Goal: Obtain resource: Obtain resource

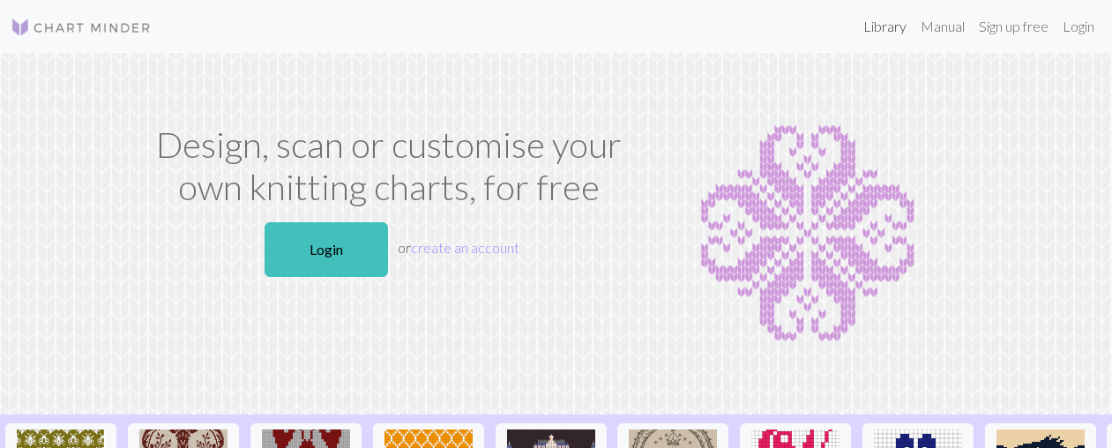
click at [887, 32] on link "Library" at bounding box center [884, 26] width 57 height 35
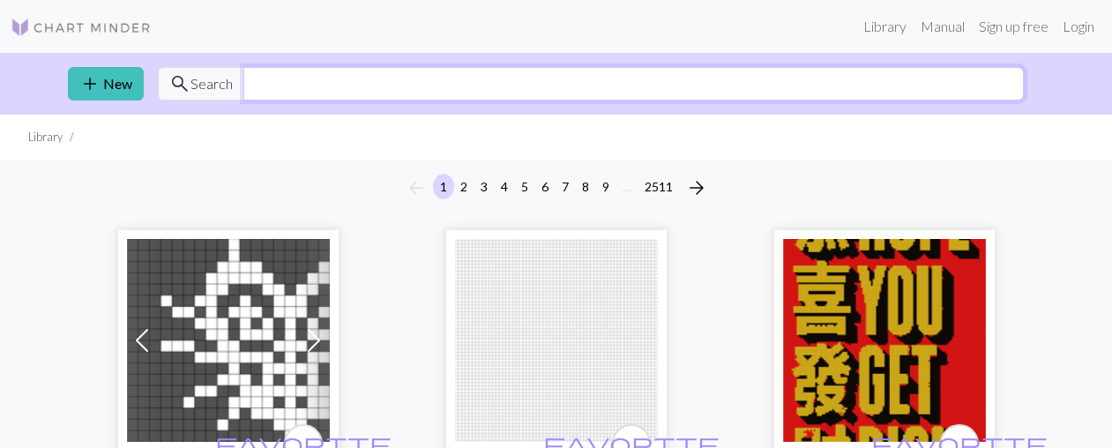
click at [471, 73] on input "text" at bounding box center [633, 84] width 781 height 34
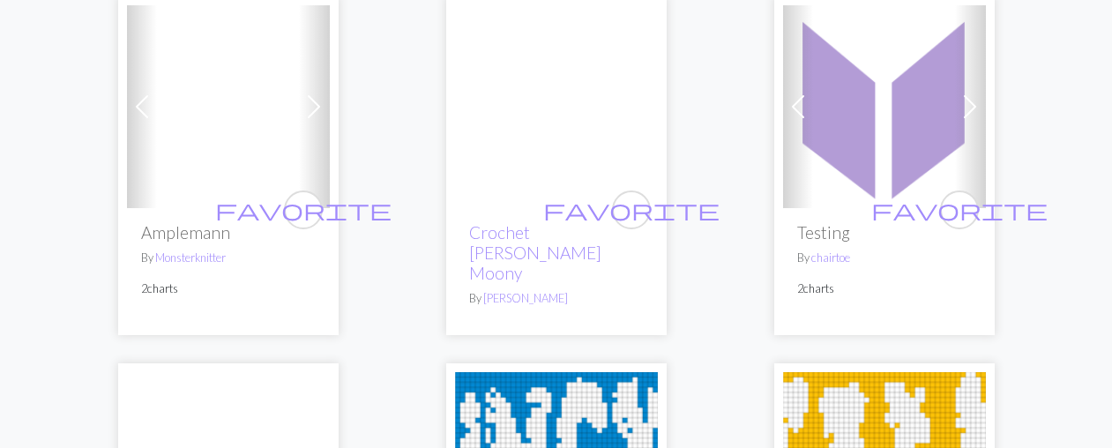
scroll to position [2827, 0]
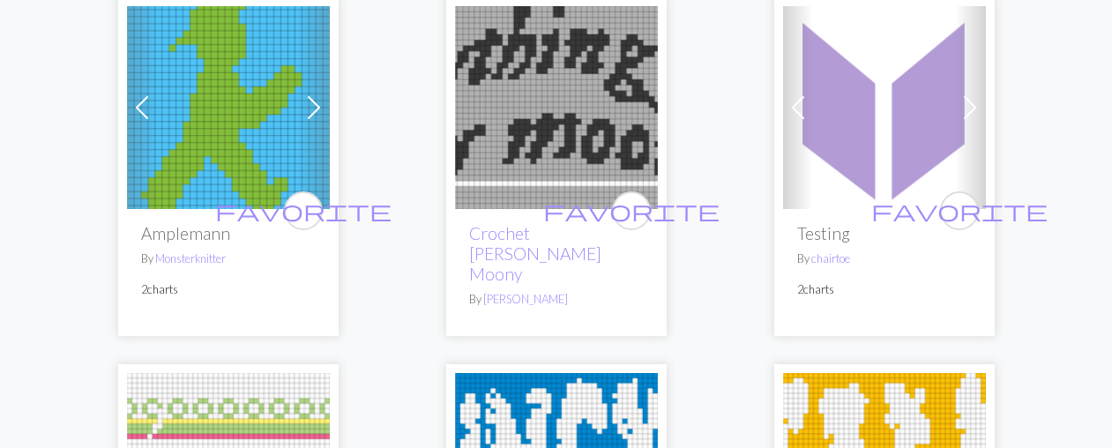
click at [543, 140] on img at bounding box center [556, 107] width 203 height 203
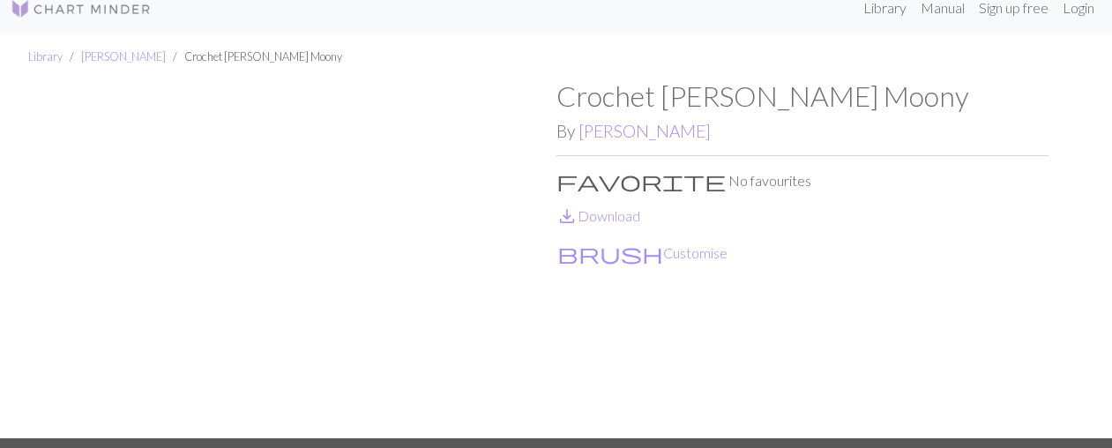
scroll to position [24, 0]
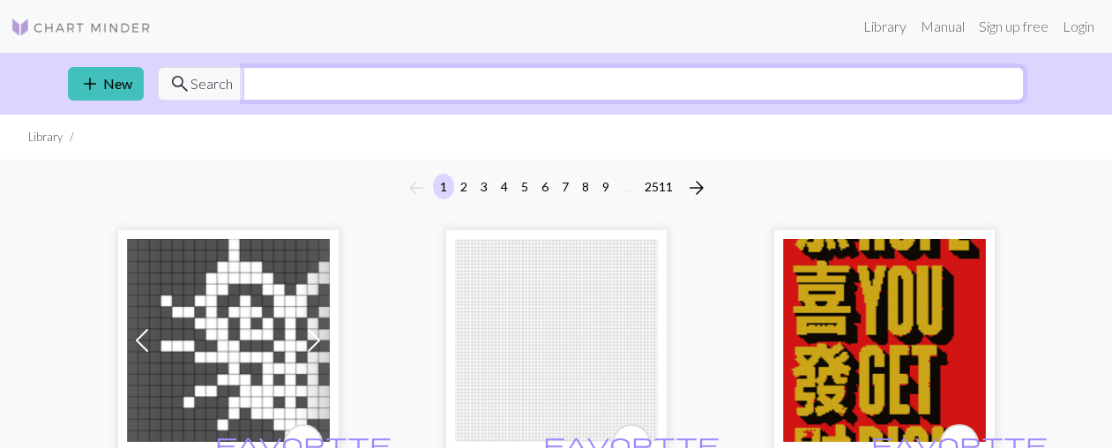
click at [441, 80] on input "text" at bounding box center [633, 84] width 781 height 34
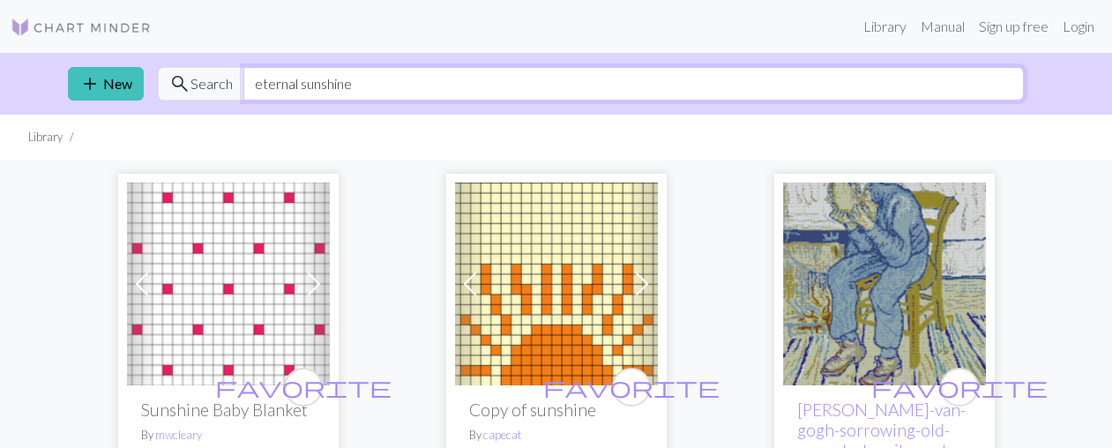
drag, startPoint x: 362, startPoint y: 91, endPoint x: 144, endPoint y: 81, distance: 218.1
click at [243, 81] on input "eternal sunshine" at bounding box center [633, 84] width 781 height 34
type input "spotless"
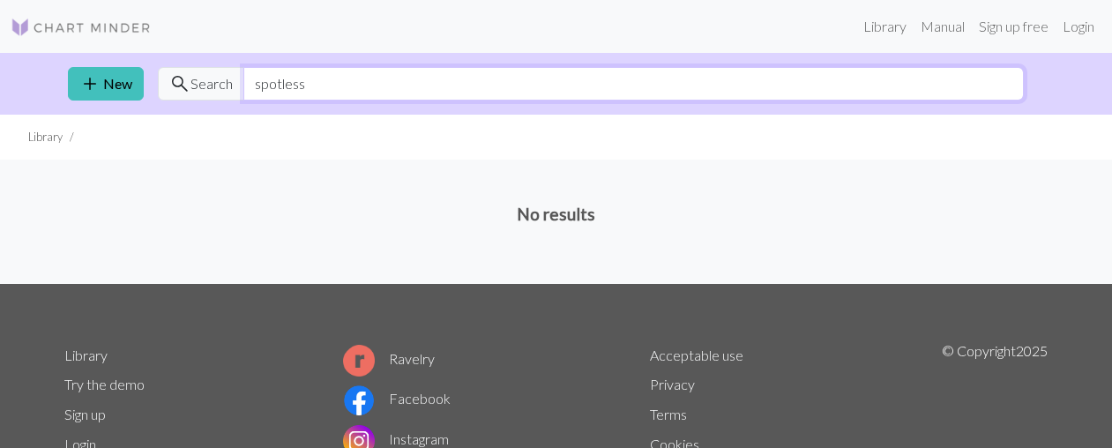
drag, startPoint x: 316, startPoint y: 82, endPoint x: 154, endPoint y: 55, distance: 163.7
click at [243, 67] on input "spotless" at bounding box center [633, 84] width 781 height 34
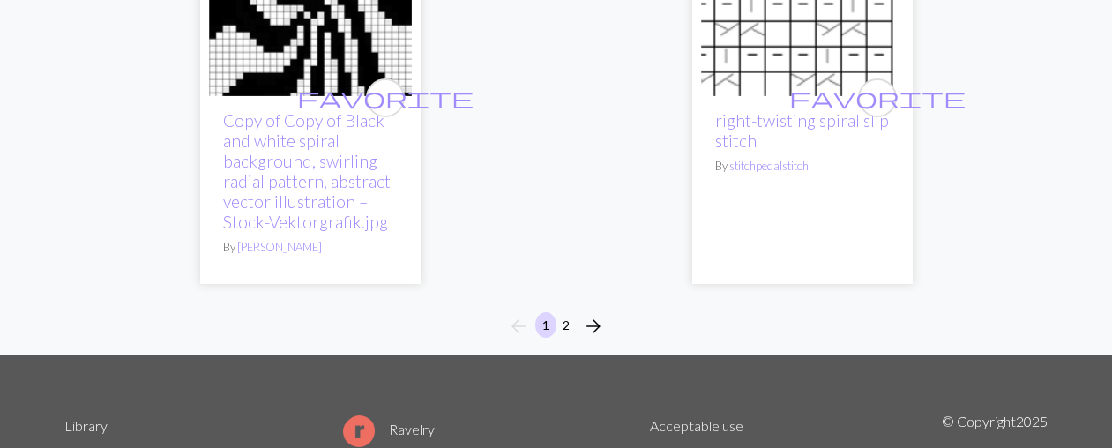
scroll to position [5935, 0]
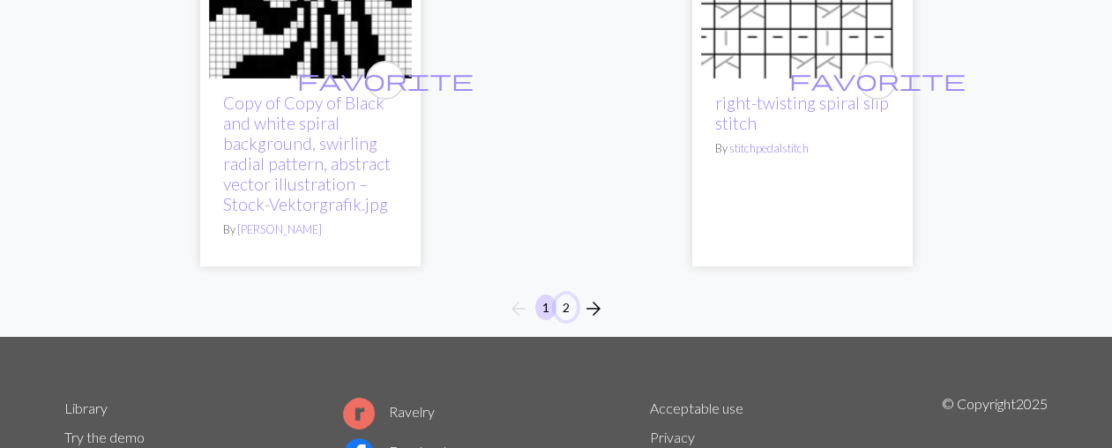
click at [574, 295] on button "2" at bounding box center [566, 308] width 21 height 26
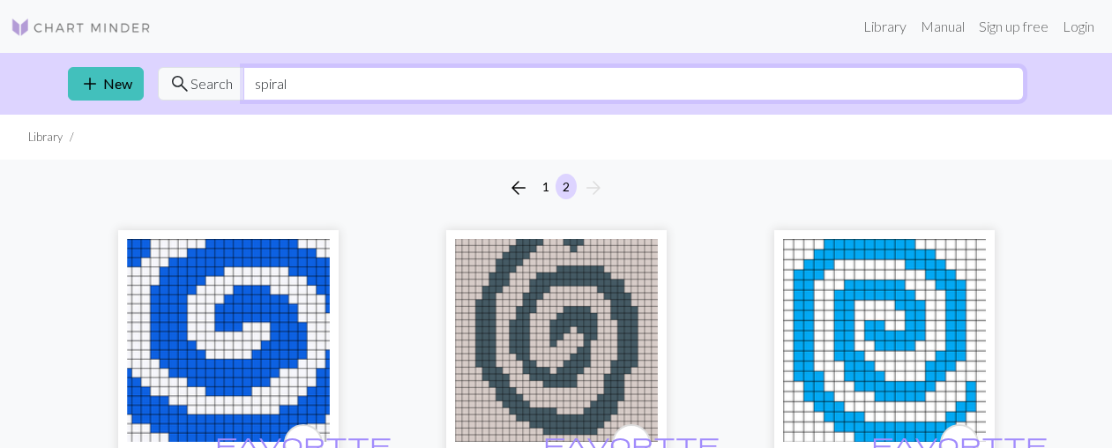
drag, startPoint x: 480, startPoint y: 88, endPoint x: 222, endPoint y: 78, distance: 257.8
click at [243, 78] on input "spiral" at bounding box center [633, 84] width 781 height 34
type input "galaxy"
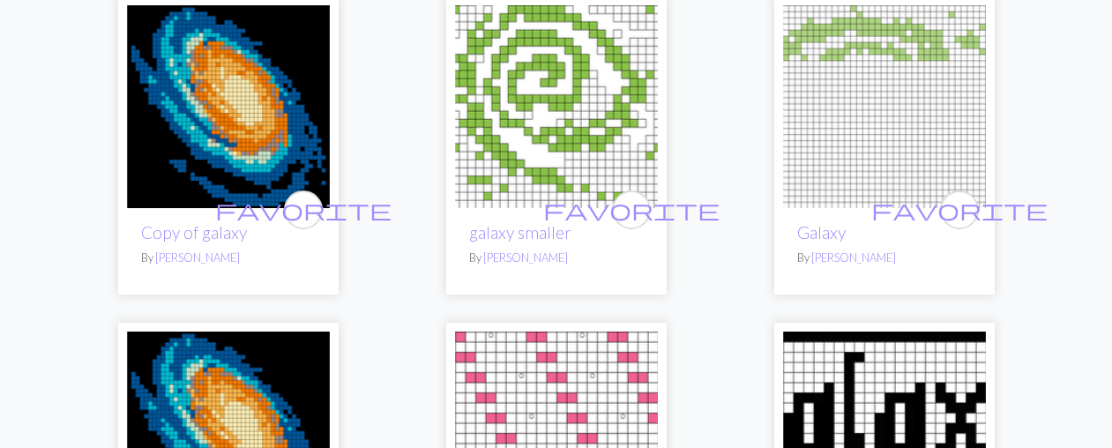
scroll to position [1202, 0]
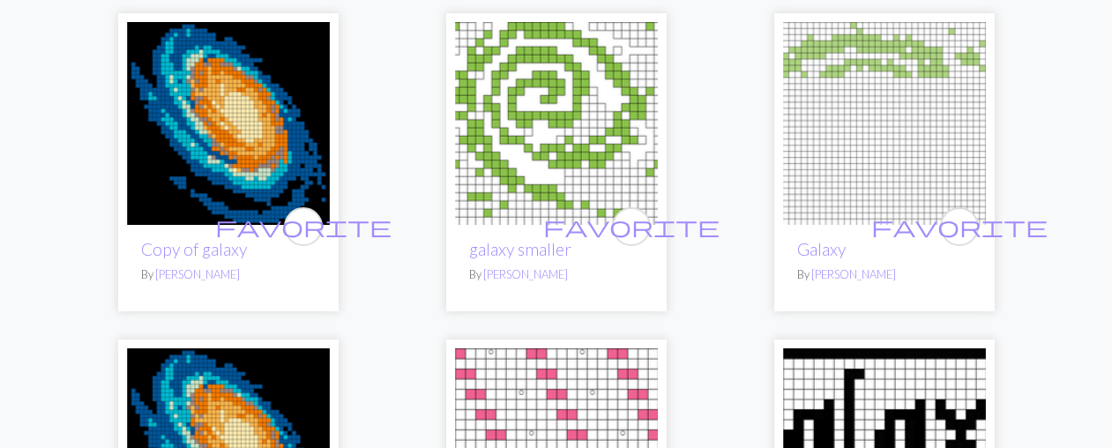
click at [491, 206] on img at bounding box center [556, 123] width 203 height 203
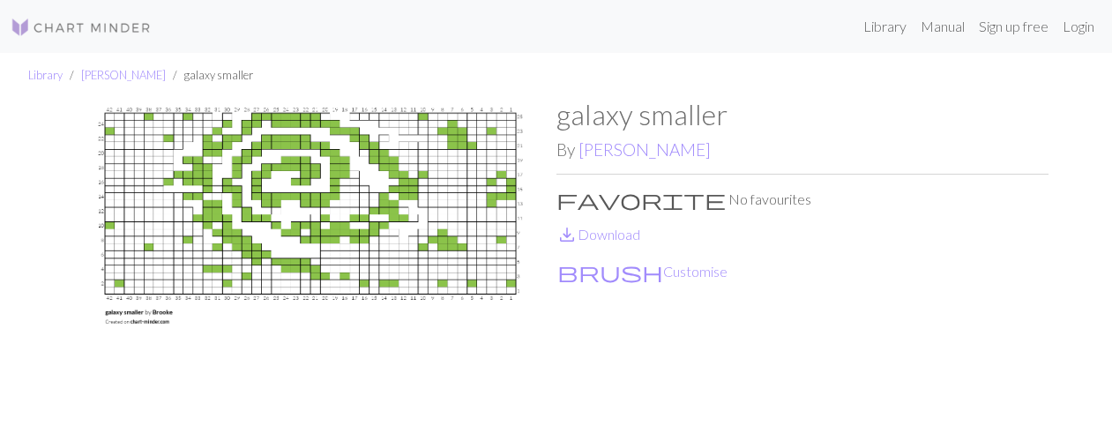
scroll to position [10, 0]
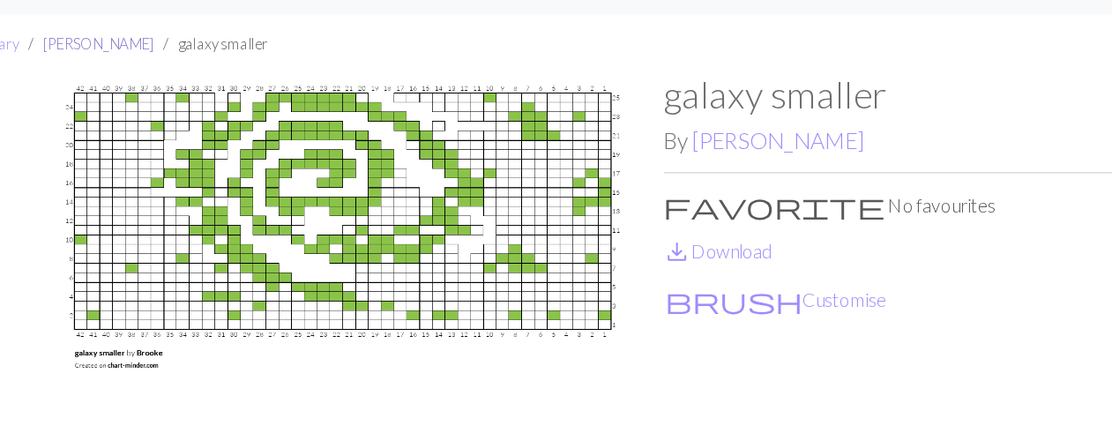
click at [101, 64] on link "[PERSON_NAME]" at bounding box center [123, 65] width 85 height 14
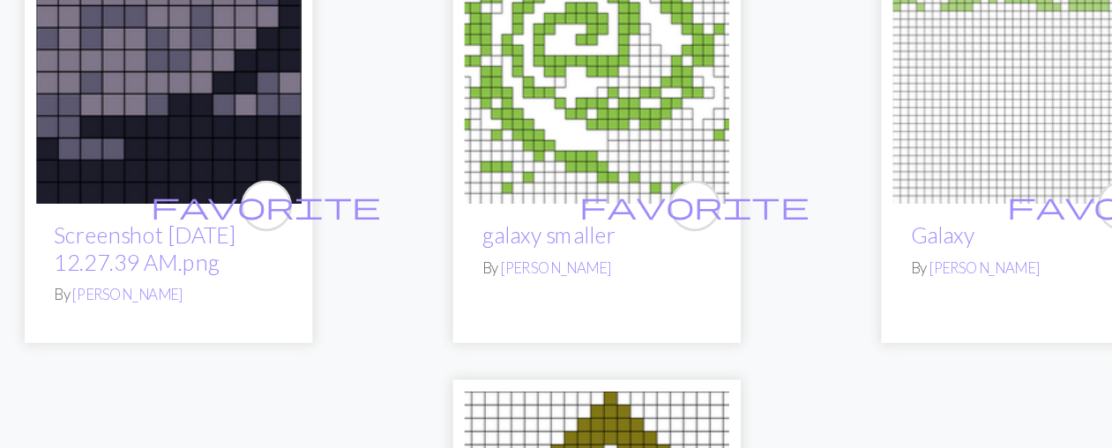
scroll to position [295, 0]
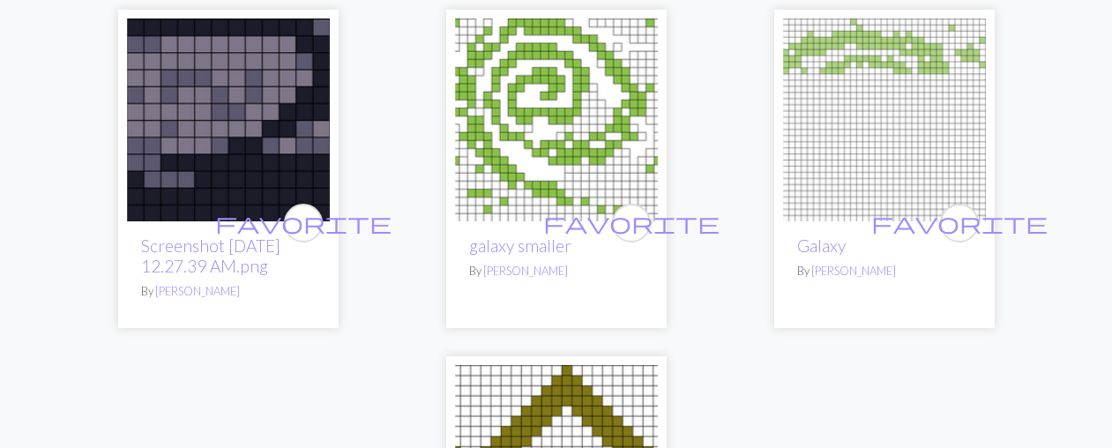
click at [857, 153] on img at bounding box center [884, 120] width 203 height 203
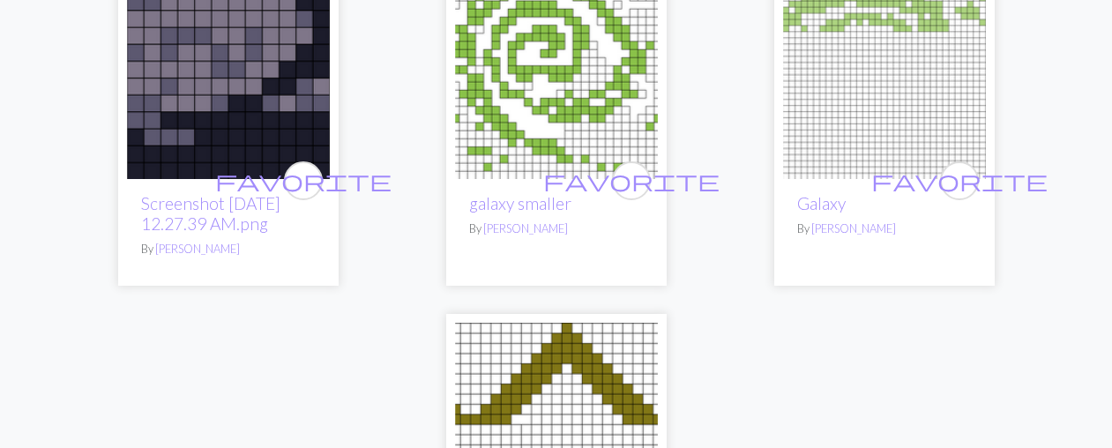
scroll to position [306, 0]
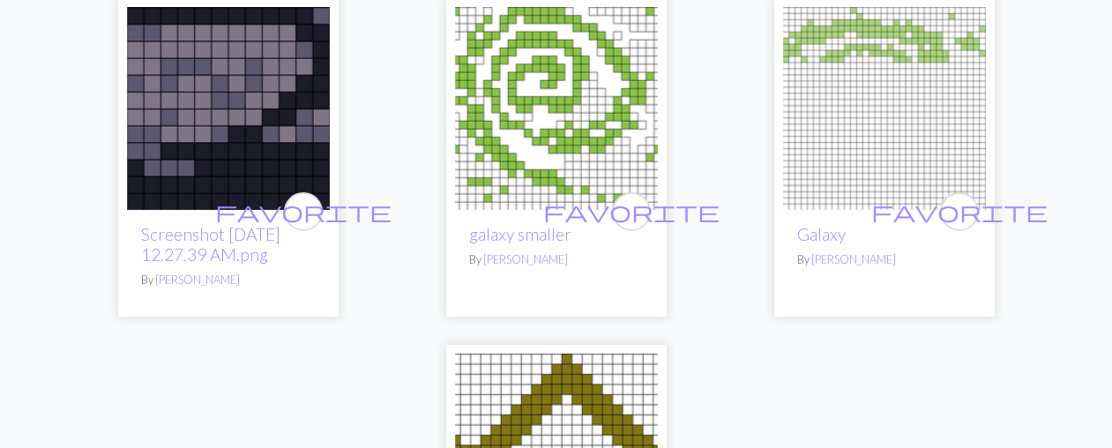
click at [538, 149] on img at bounding box center [556, 108] width 203 height 203
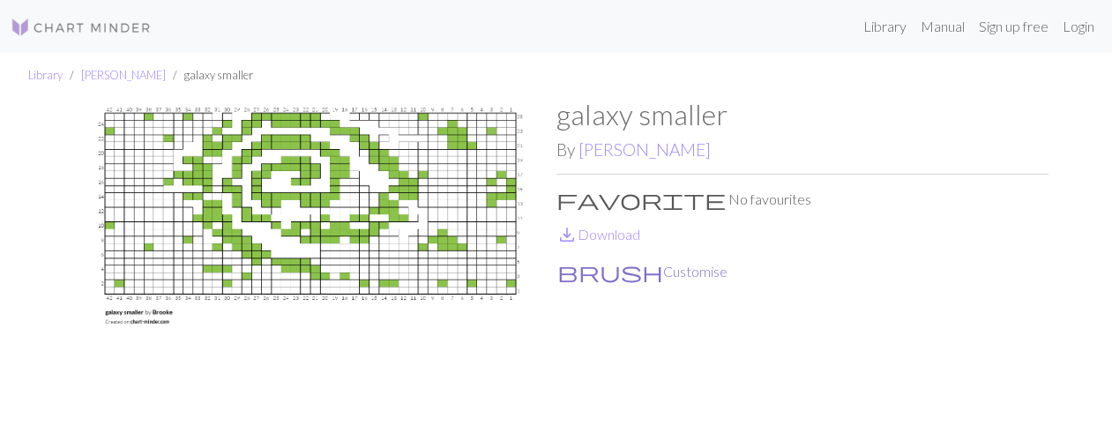
click at [598, 276] on button "brush Customise" at bounding box center [643, 271] width 172 height 23
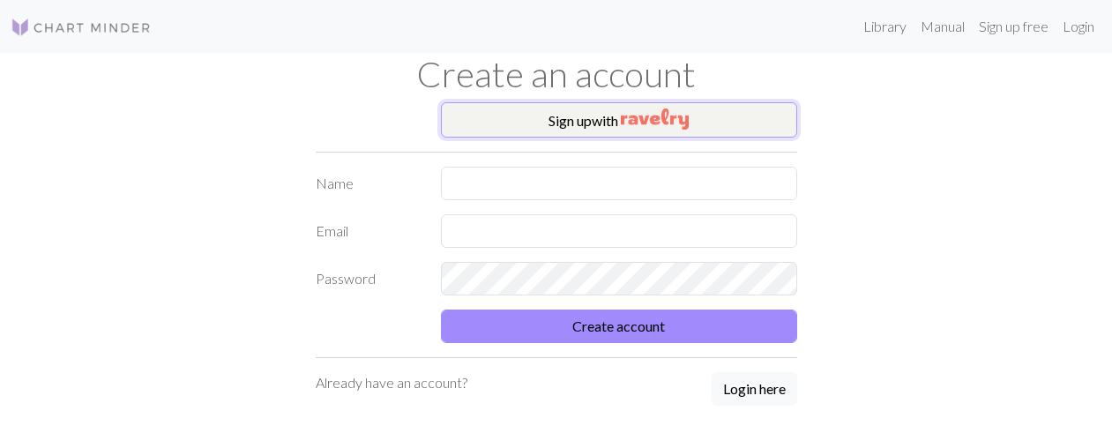
click at [646, 108] on img "button" at bounding box center [655, 118] width 68 height 21
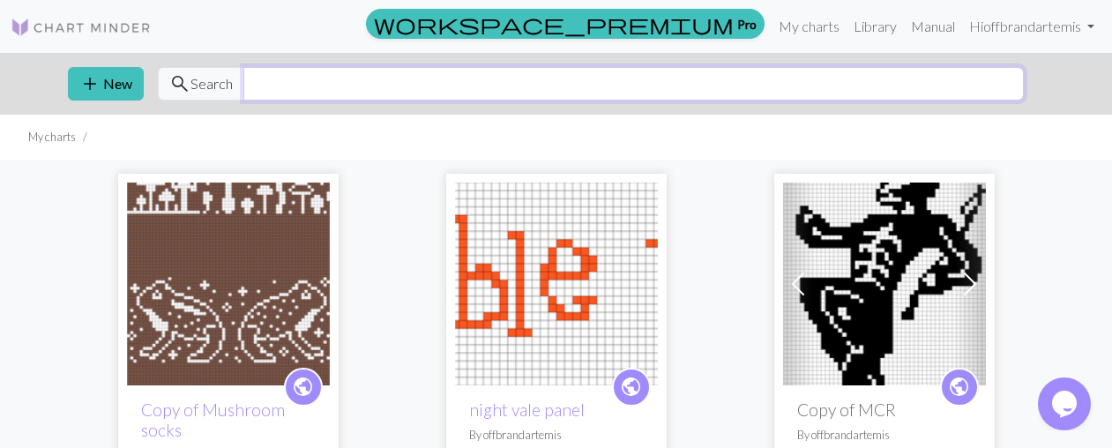
click at [680, 83] on input "text" at bounding box center [633, 84] width 781 height 34
click at [876, 26] on link "Library" at bounding box center [875, 26] width 57 height 35
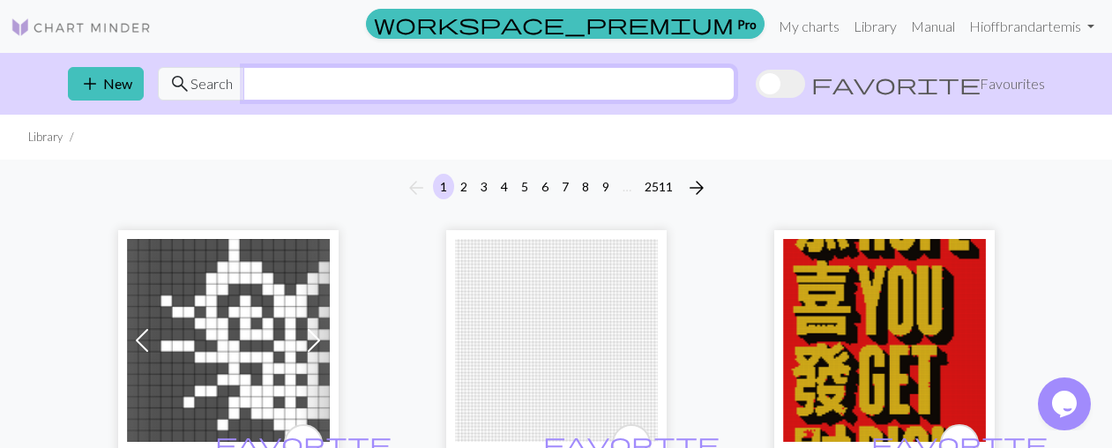
click at [735, 82] on input "text" at bounding box center [488, 84] width 491 height 34
type input "galaxy"
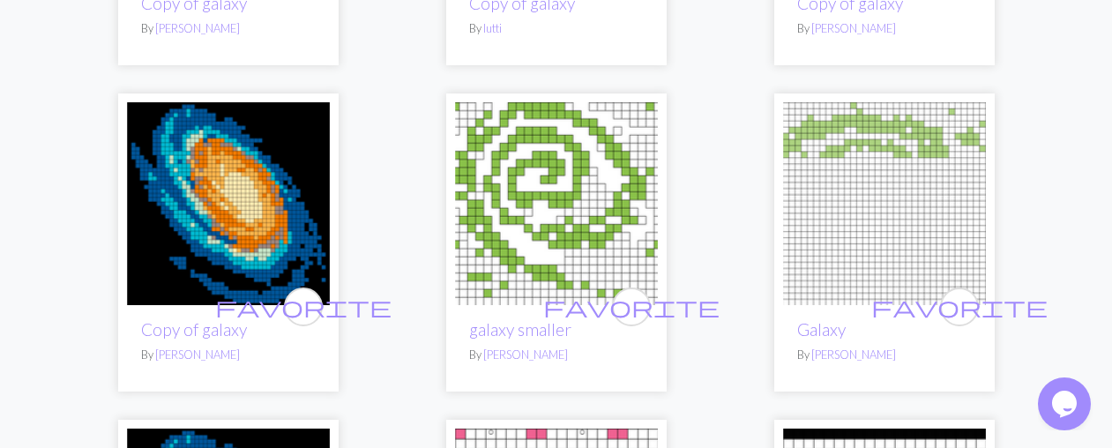
scroll to position [1207, 0]
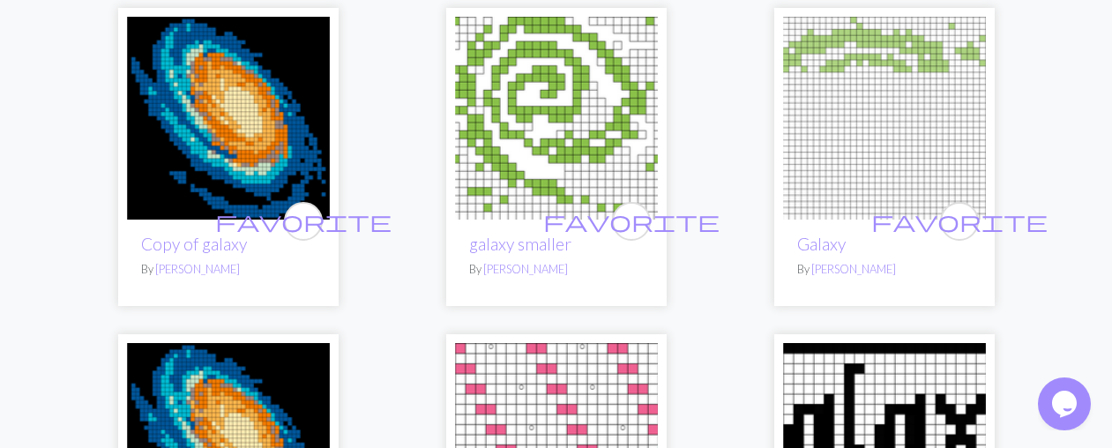
click at [610, 135] on img at bounding box center [556, 118] width 203 height 203
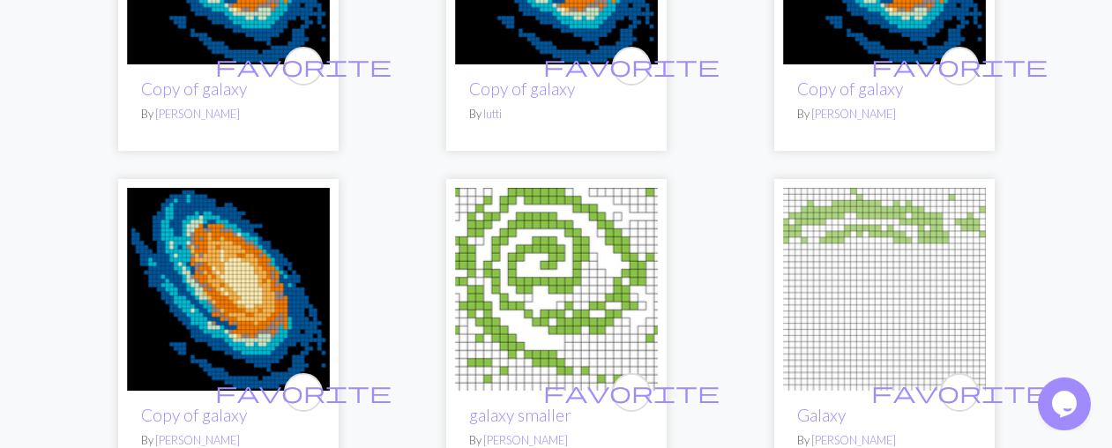
scroll to position [1118, 0]
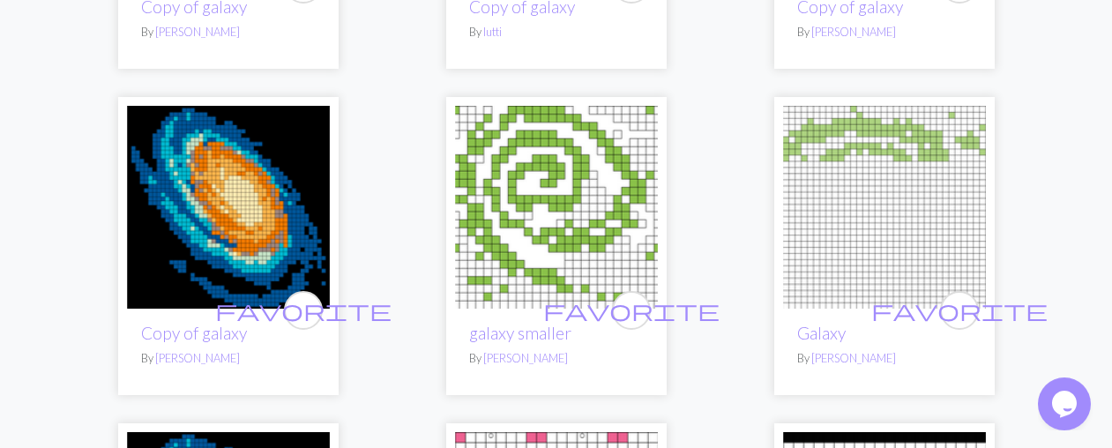
click at [495, 213] on img at bounding box center [556, 207] width 203 height 203
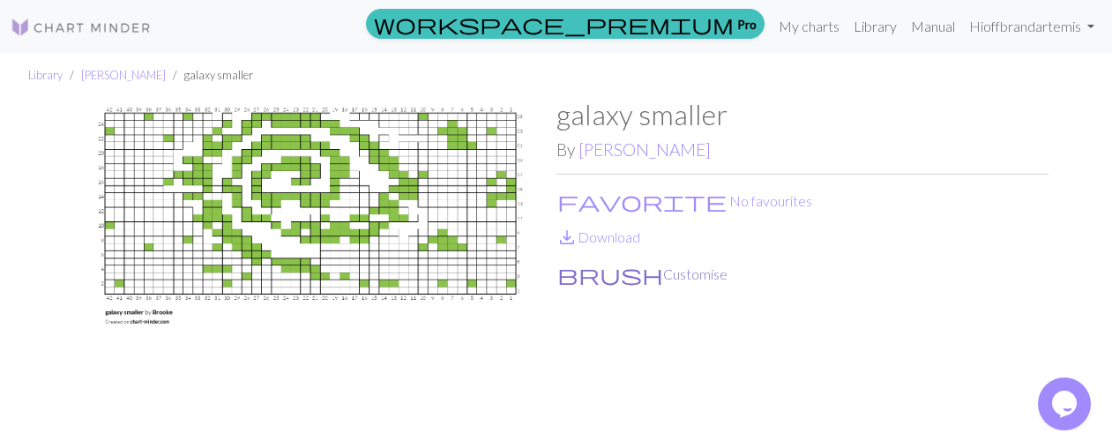
click at [607, 270] on button "brush Customise" at bounding box center [643, 274] width 172 height 23
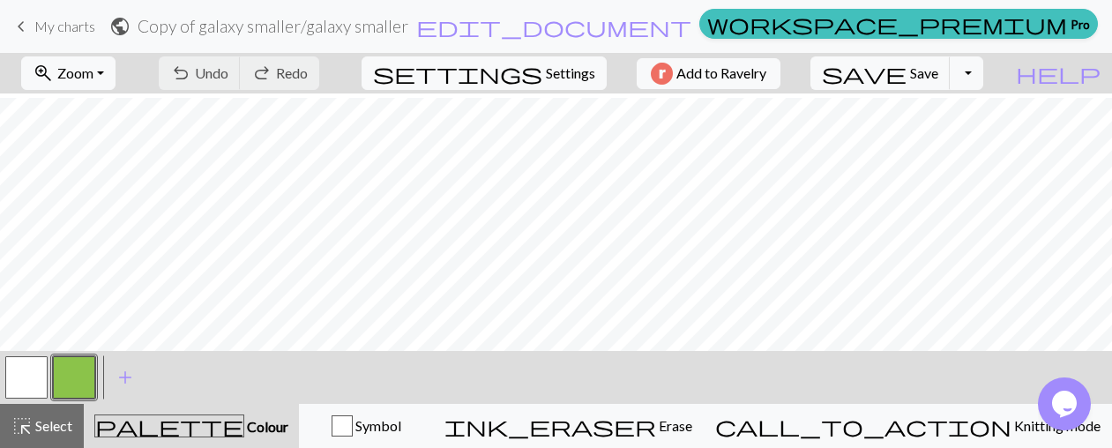
scroll to position [41, 0]
click at [279, 68] on div "undo Undo Undo redo Redo Redo" at bounding box center [239, 73] width 187 height 41
click at [433, 412] on button "Symbol" at bounding box center [366, 426] width 134 height 44
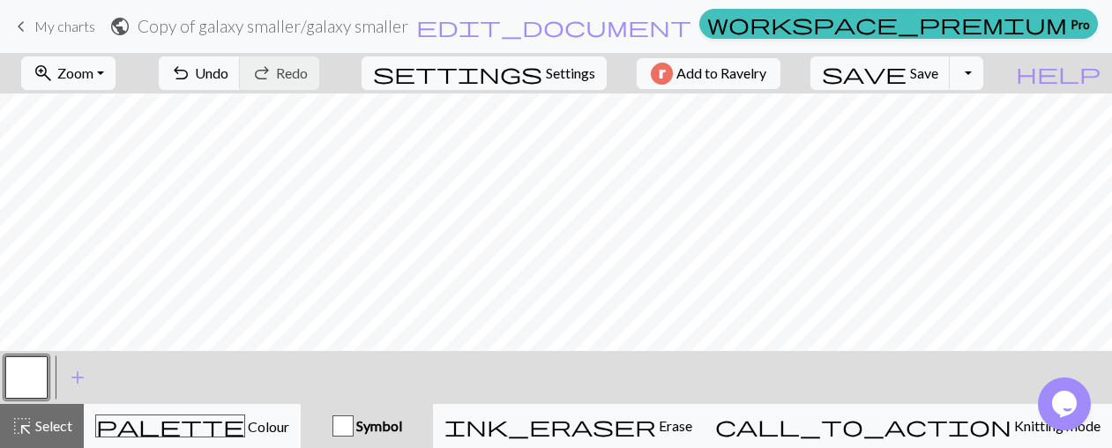
scroll to position [53, 0]
click at [944, 72] on button "save Save Save" at bounding box center [881, 73] width 140 height 34
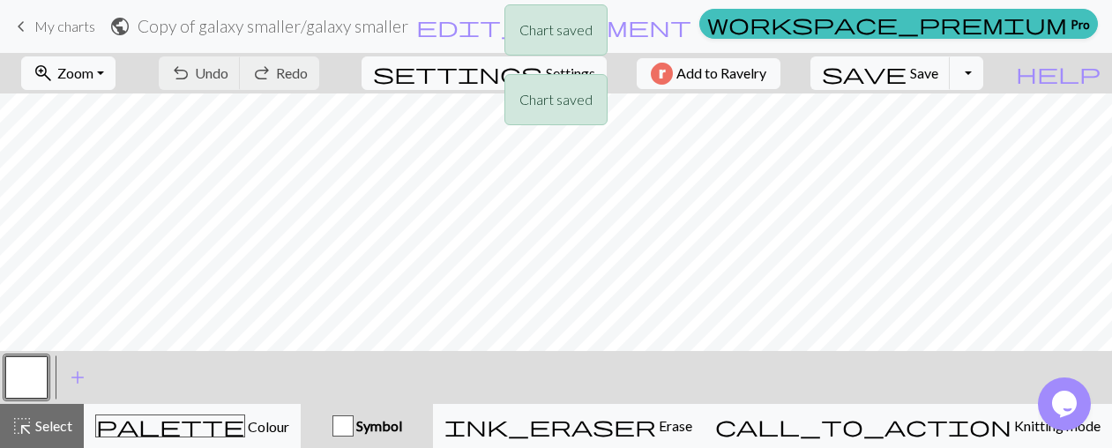
click at [1000, 76] on div "Chart saved Chart saved" at bounding box center [556, 69] width 1112 height 139
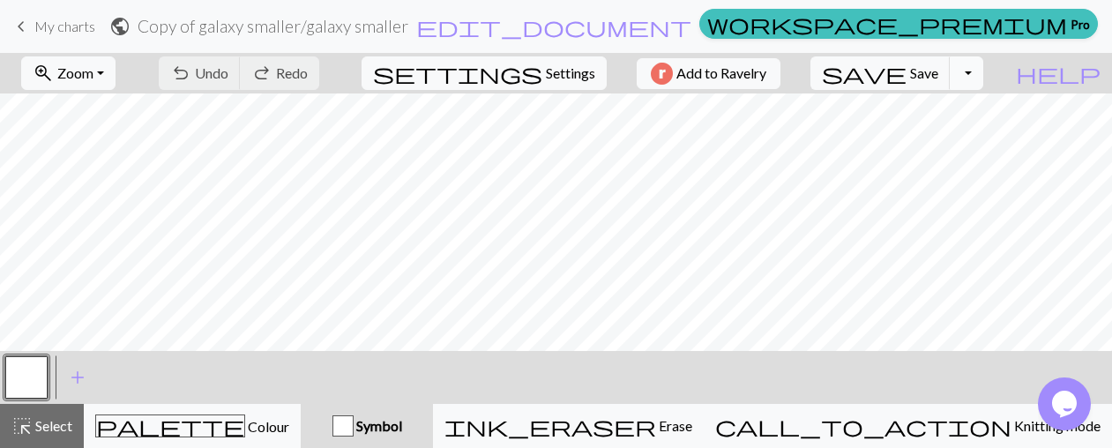
click at [983, 73] on button "Toggle Dropdown" at bounding box center [967, 73] width 34 height 34
click at [957, 136] on button "save_alt Download" at bounding box center [837, 140] width 291 height 28
click at [983, 66] on button "Toggle Dropdown" at bounding box center [967, 73] width 34 height 34
click at [923, 140] on button "save_alt Download" at bounding box center [837, 140] width 291 height 28
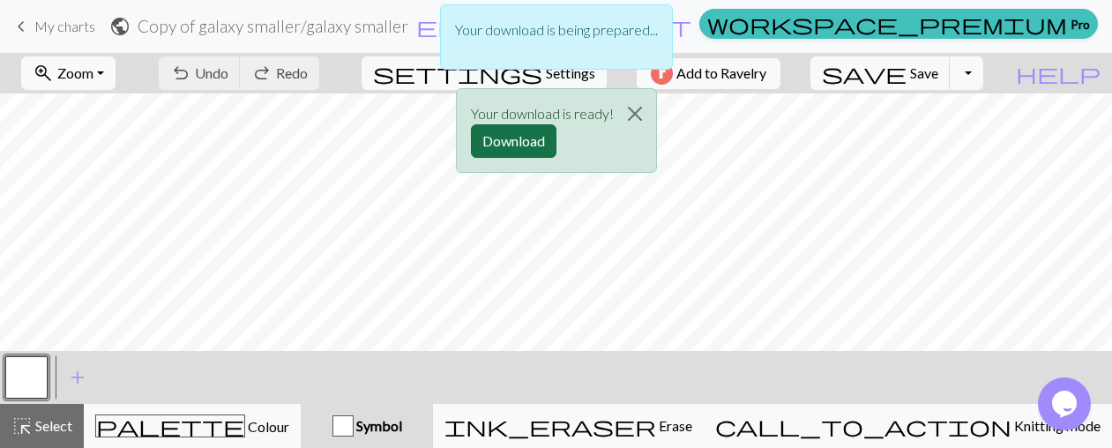
click at [501, 146] on button "Download" at bounding box center [514, 141] width 86 height 34
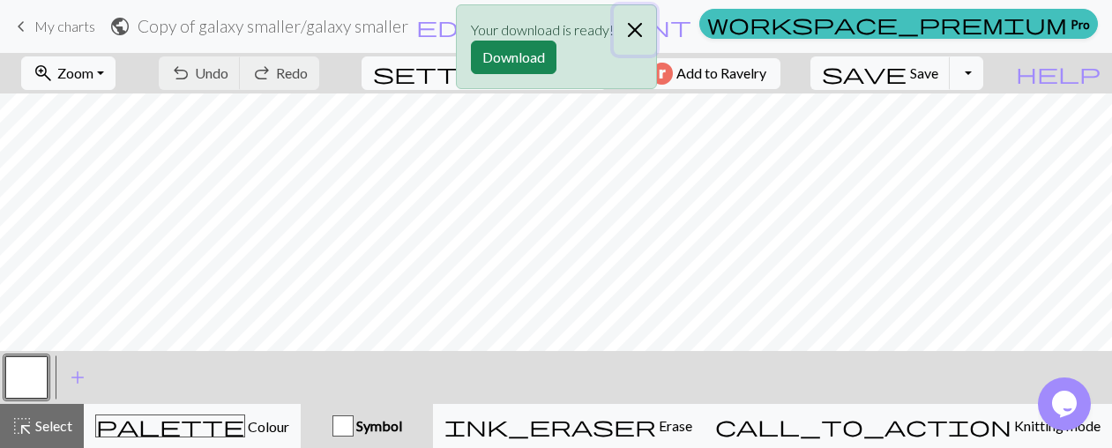
click at [633, 26] on button "Close" at bounding box center [635, 29] width 42 height 49
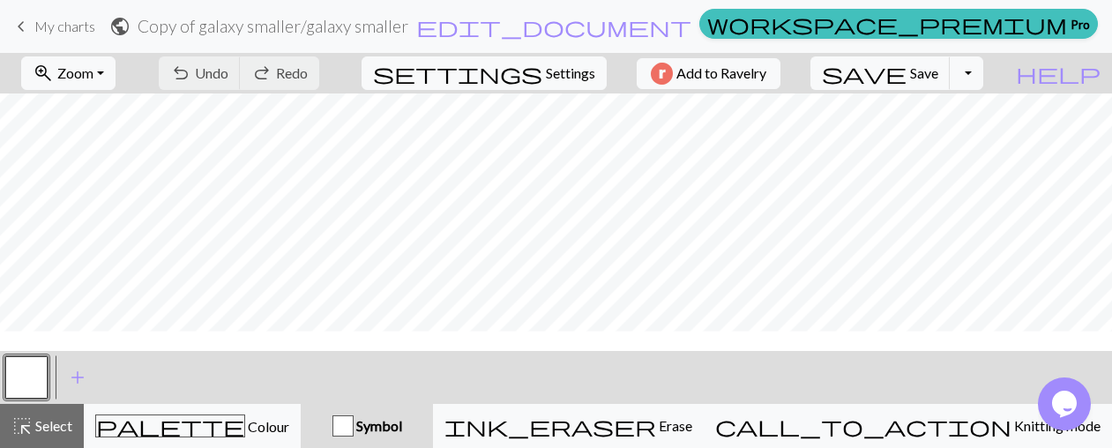
scroll to position [0, 0]
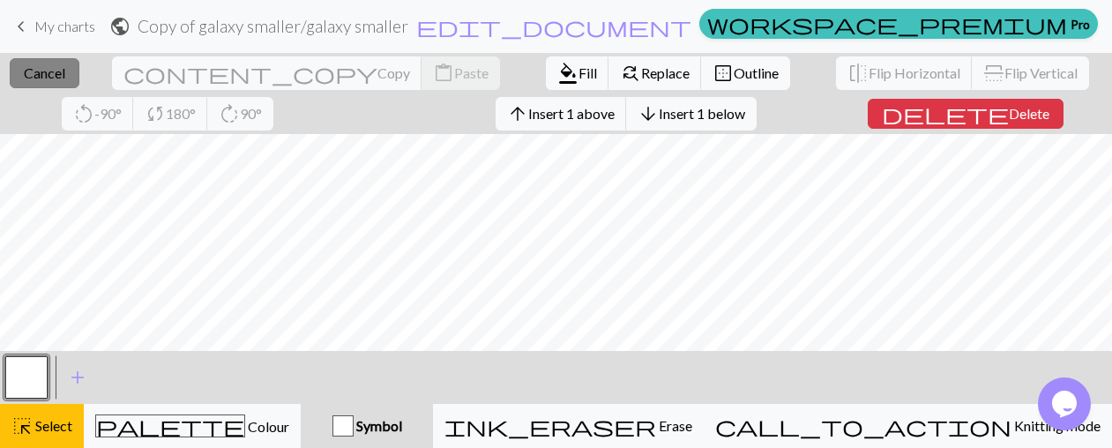
click at [53, 77] on span "Cancel" at bounding box center [44, 72] width 41 height 17
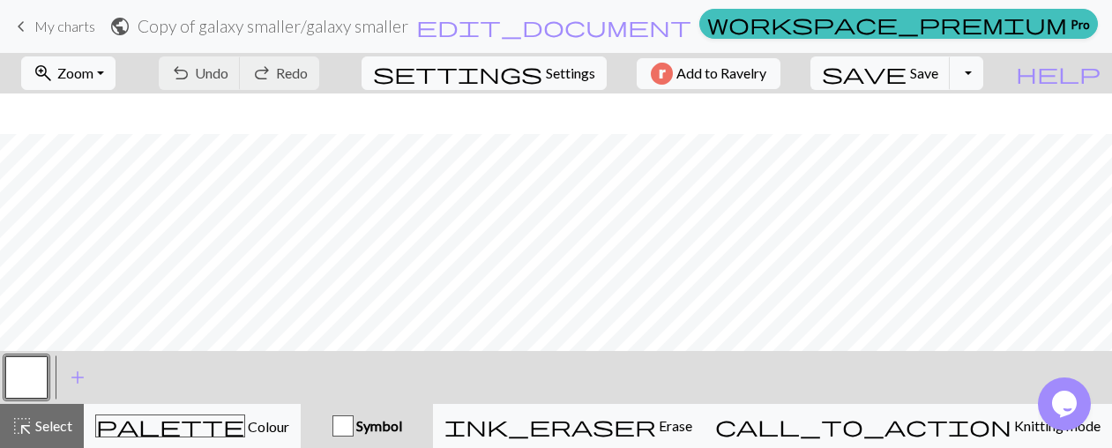
scroll to position [120, 0]
